Goal: Navigation & Orientation: Understand site structure

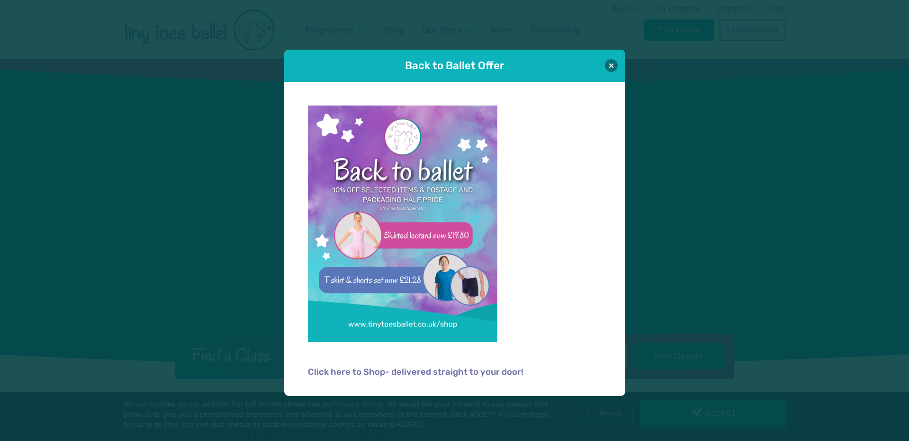
click at [612, 77] on div "Back to Ballet Offer" at bounding box center [454, 66] width 341 height 32
click at [611, 73] on div "Back to Ballet Offer" at bounding box center [454, 66] width 341 height 32
click at [611, 68] on button at bounding box center [611, 65] width 13 height 13
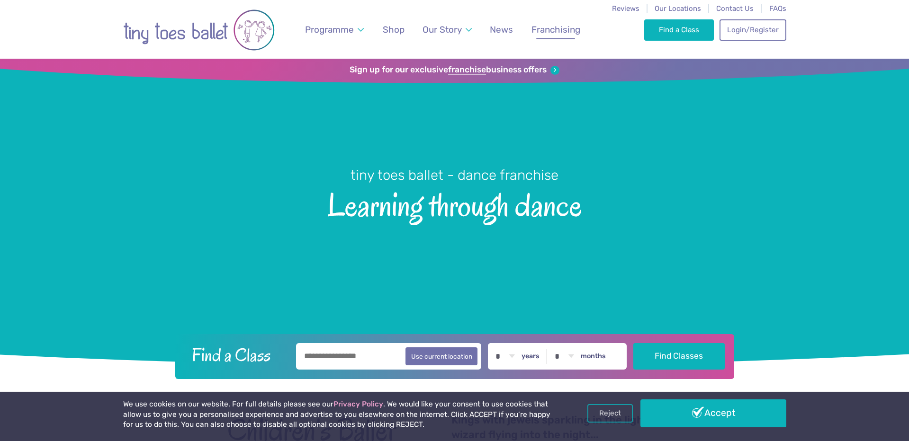
click at [559, 33] on span "Franchising" at bounding box center [555, 29] width 49 height 11
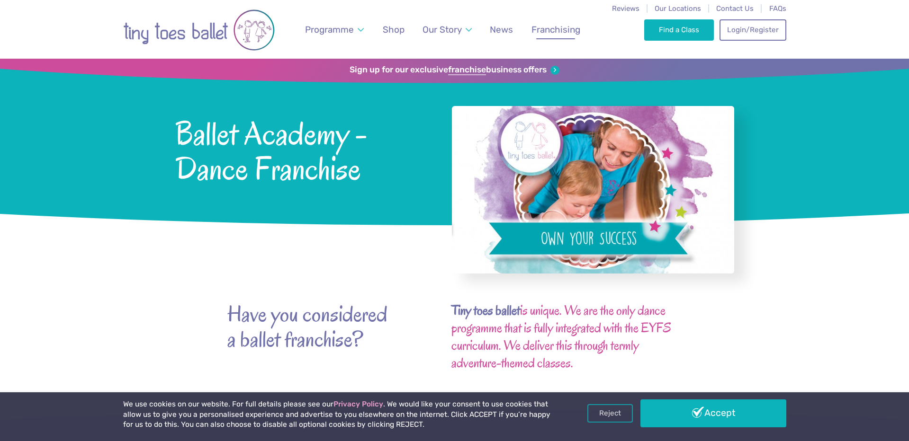
click at [729, 410] on link "Accept" at bounding box center [713, 413] width 146 height 27
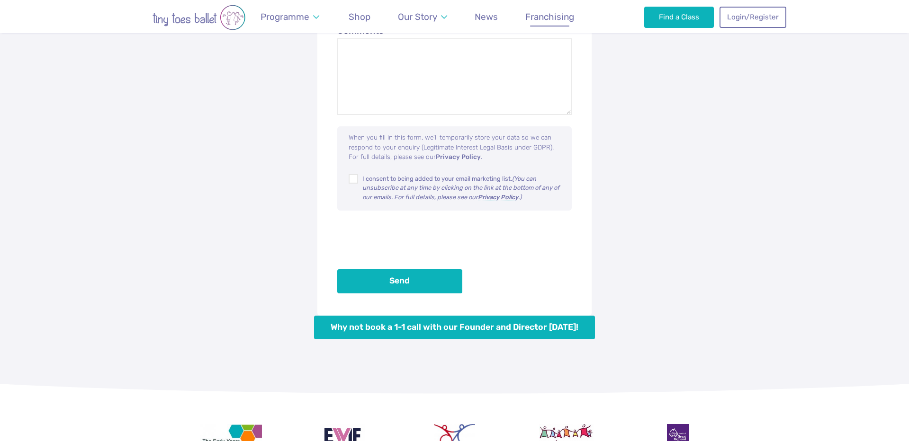
scroll to position [4038, 0]
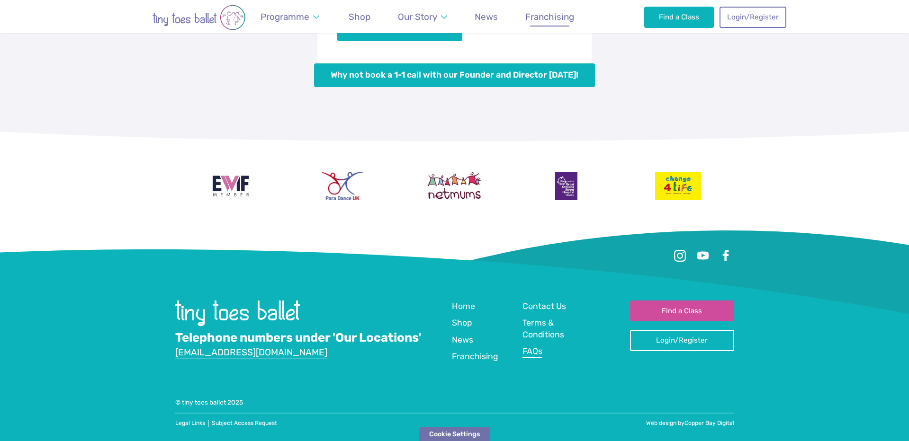
click at [540, 354] on span "FAQs" at bounding box center [532, 351] width 20 height 9
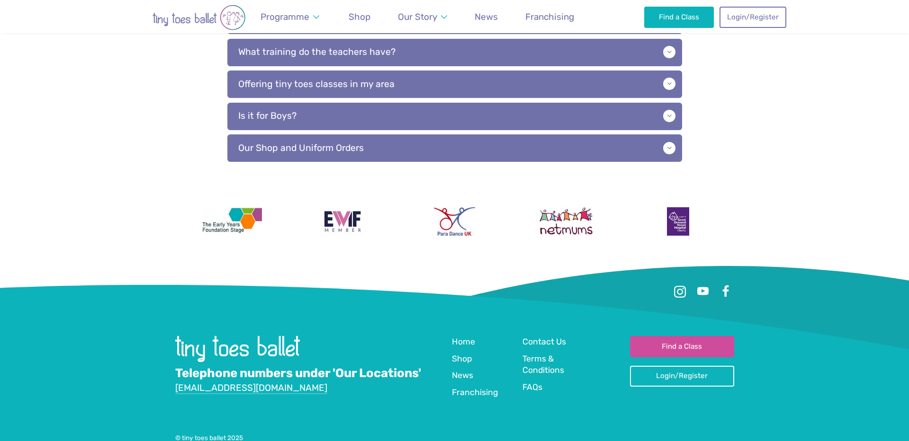
scroll to position [573, 0]
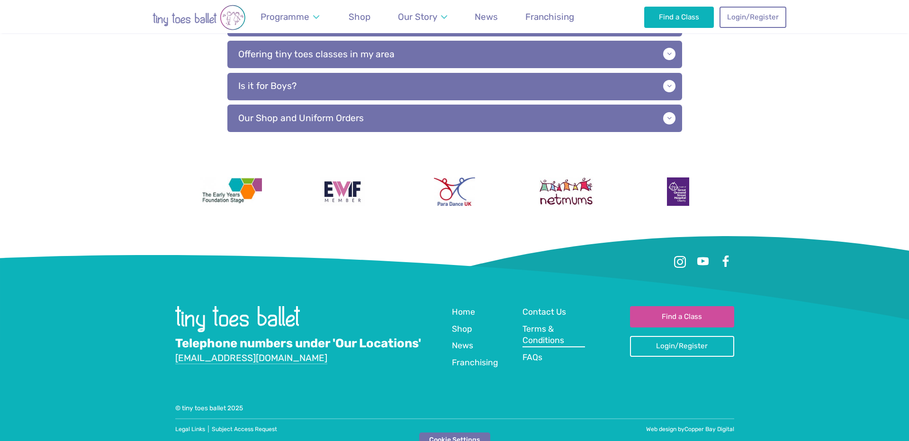
click at [565, 330] on link "Terms & Conditions" at bounding box center [553, 336] width 63 height 24
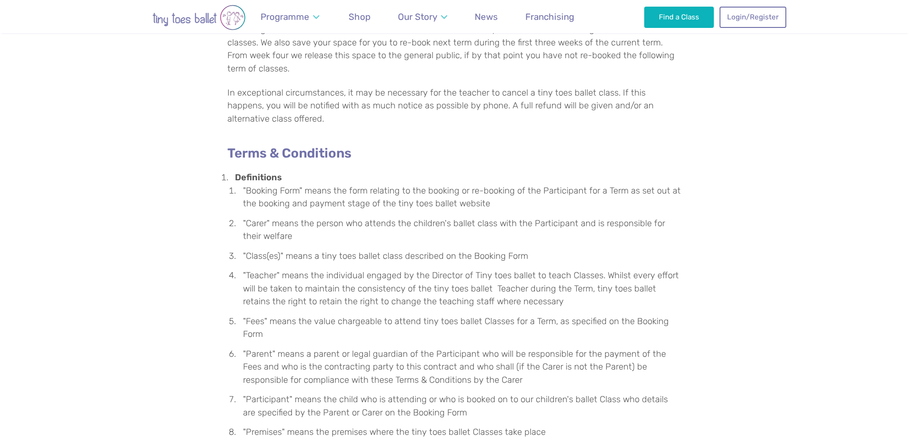
scroll to position [484, 0]
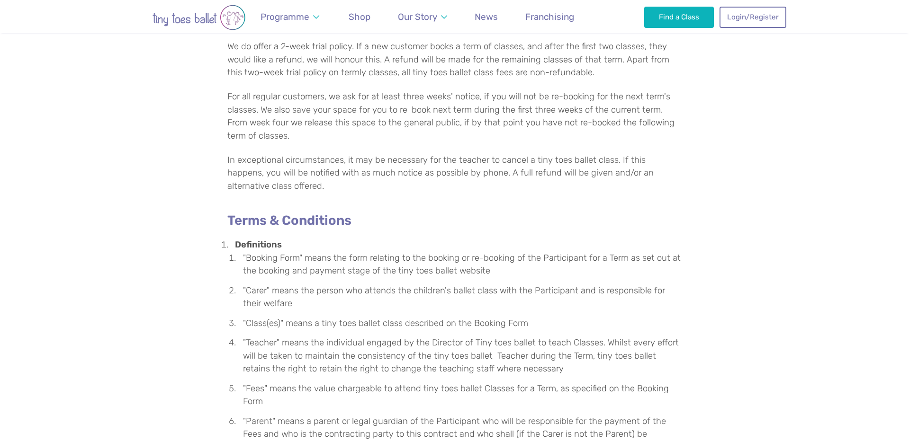
click at [237, 23] on img "Go to home page" at bounding box center [199, 18] width 152 height 26
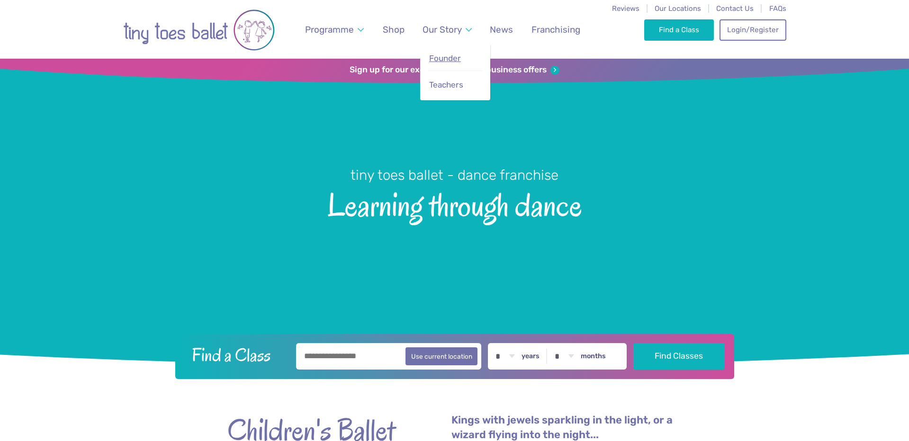
click at [452, 52] on link "Founder" at bounding box center [455, 58] width 54 height 20
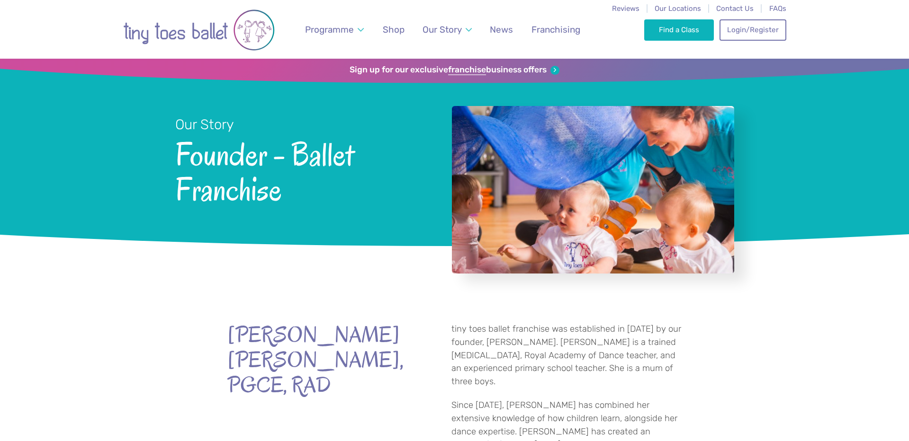
click at [174, 14] on img "Go to home page" at bounding box center [199, 30] width 152 height 48
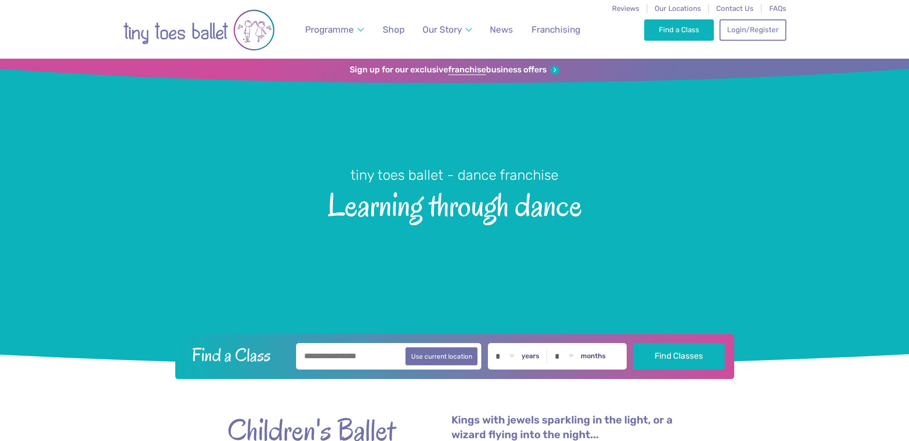
click at [136, 175] on h1 "tiny toes ballet - dance franchise Learning through dance" at bounding box center [454, 216] width 909 height 298
click at [455, 57] on span "Founder" at bounding box center [445, 58] width 32 height 9
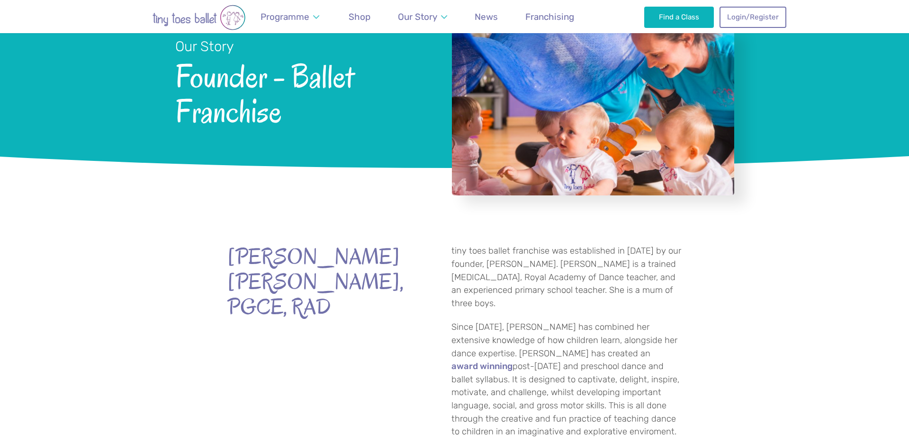
scroll to position [79, 0]
